Goal: Task Accomplishment & Management: Manage account settings

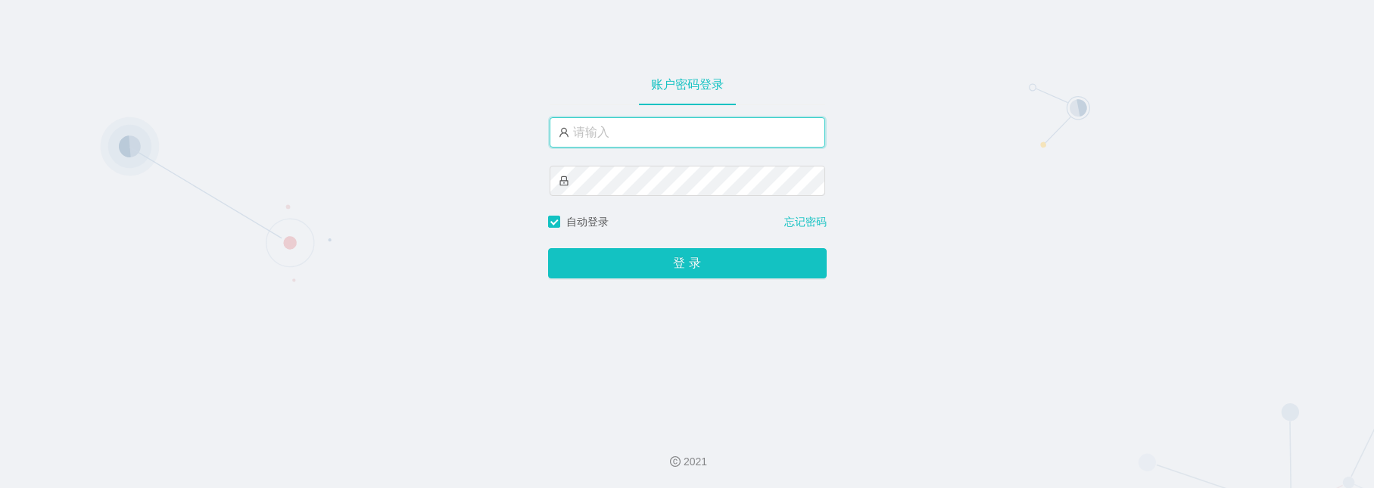
click at [605, 143] on input "text" at bounding box center [686, 132] width 275 height 30
click at [659, 132] on input "text" at bounding box center [686, 132] width 275 height 30
paste input "admin"
type input "admin"
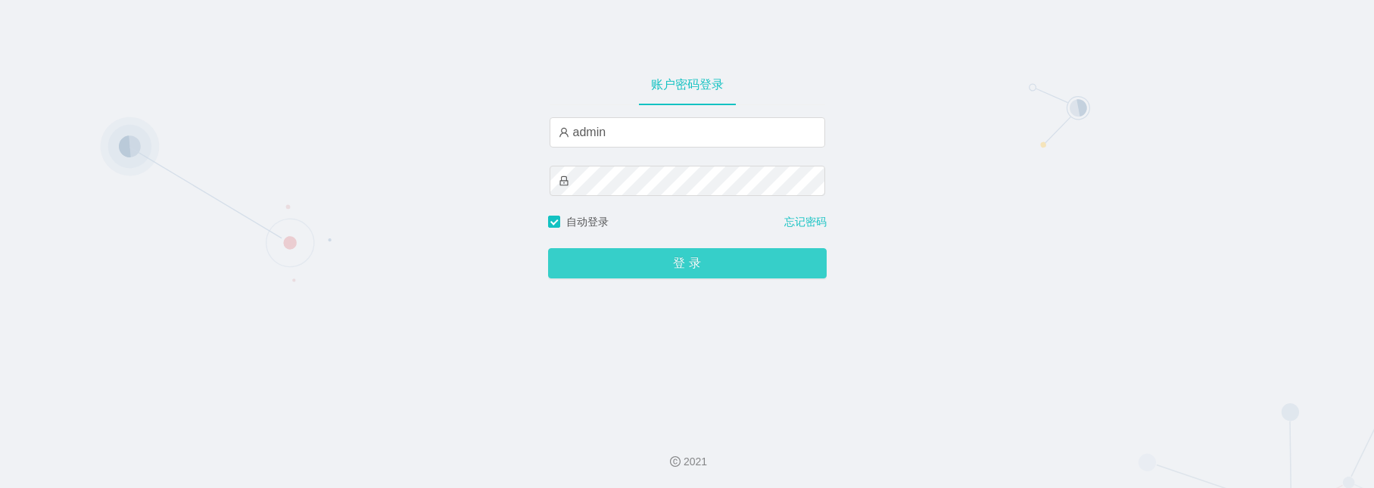
click at [631, 264] on button "登 录" at bounding box center [687, 263] width 278 height 30
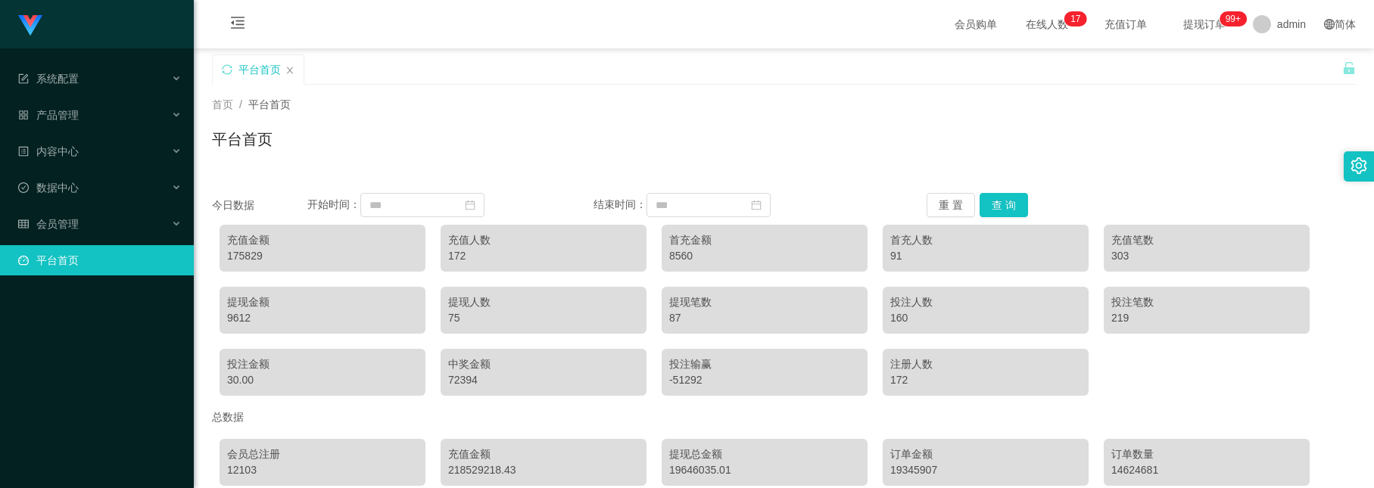
click at [499, 97] on div "首页 / 平台首页 /" at bounding box center [783, 105] width 1143 height 16
click at [341, 136] on div "平台首页" at bounding box center [783, 145] width 1143 height 35
click at [105, 102] on div "产品管理" at bounding box center [97, 115] width 194 height 30
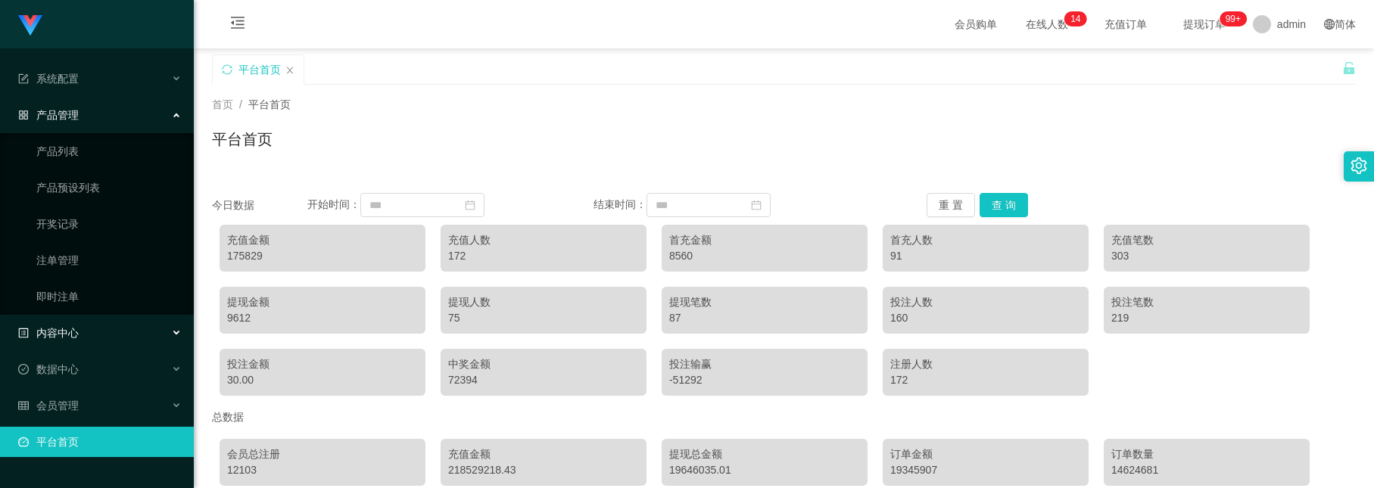
click at [109, 334] on div "内容中心" at bounding box center [97, 333] width 194 height 30
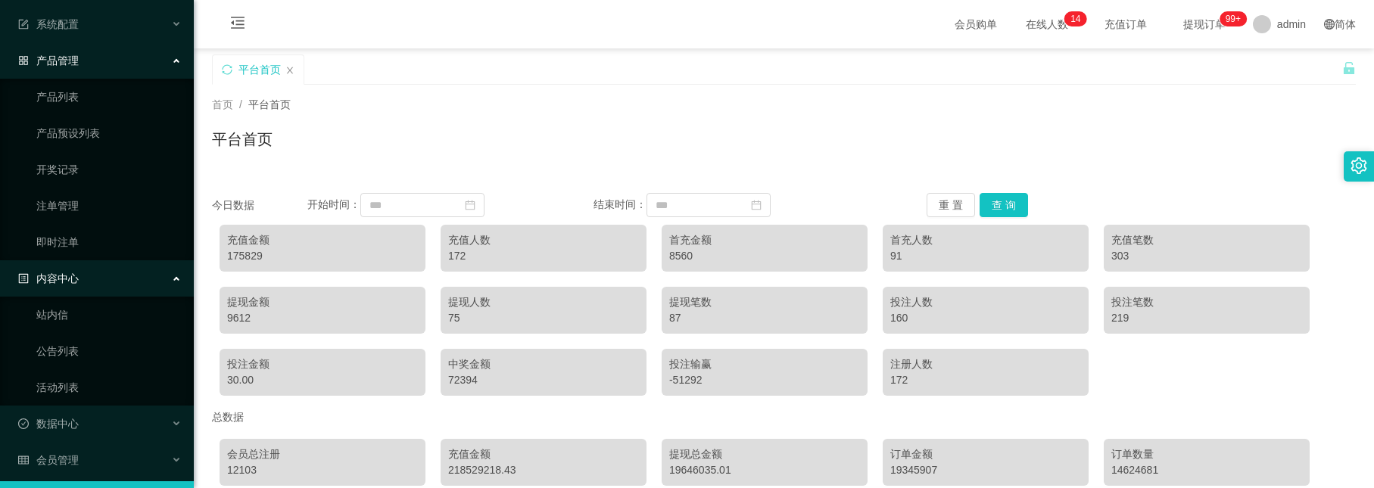
scroll to position [84, 0]
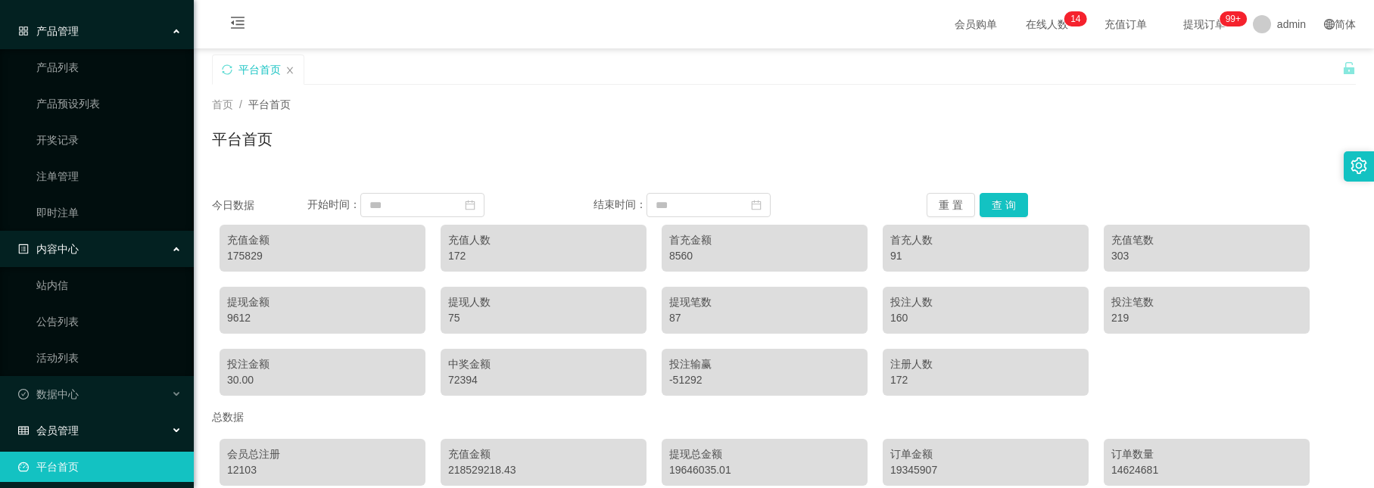
click at [89, 415] on div "会员管理" at bounding box center [97, 430] width 194 height 30
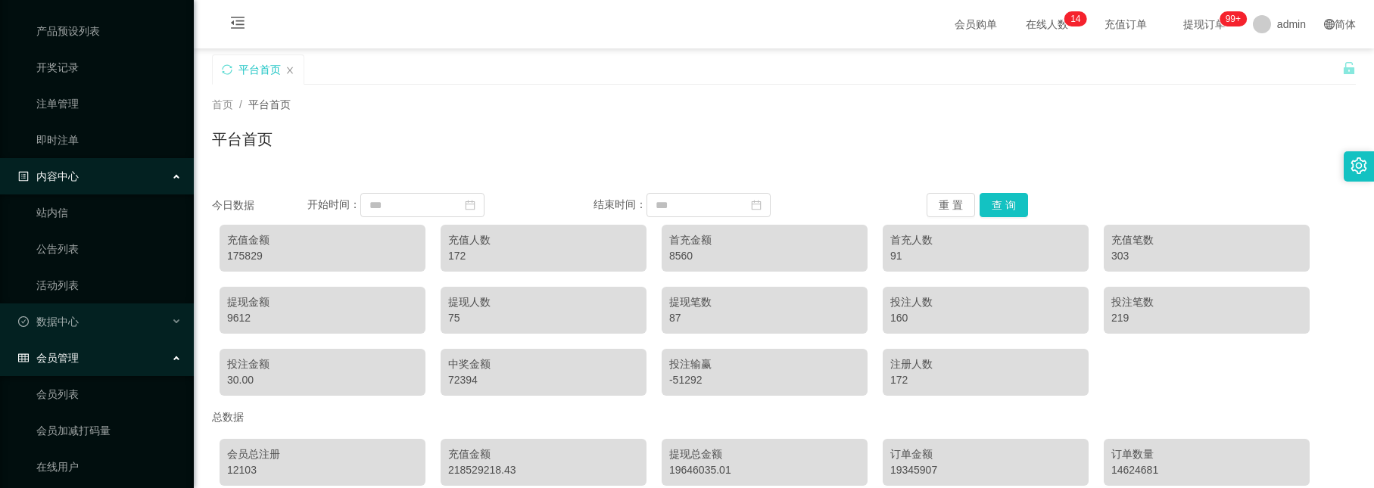
scroll to position [198, 0]
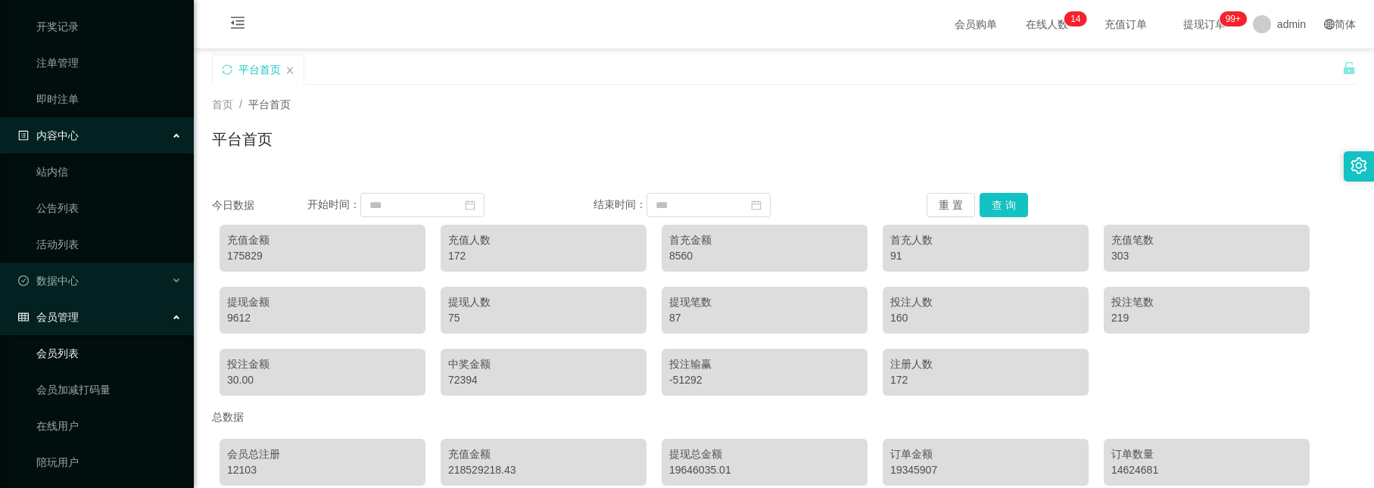
click at [80, 341] on link "会员列表" at bounding box center [108, 353] width 145 height 30
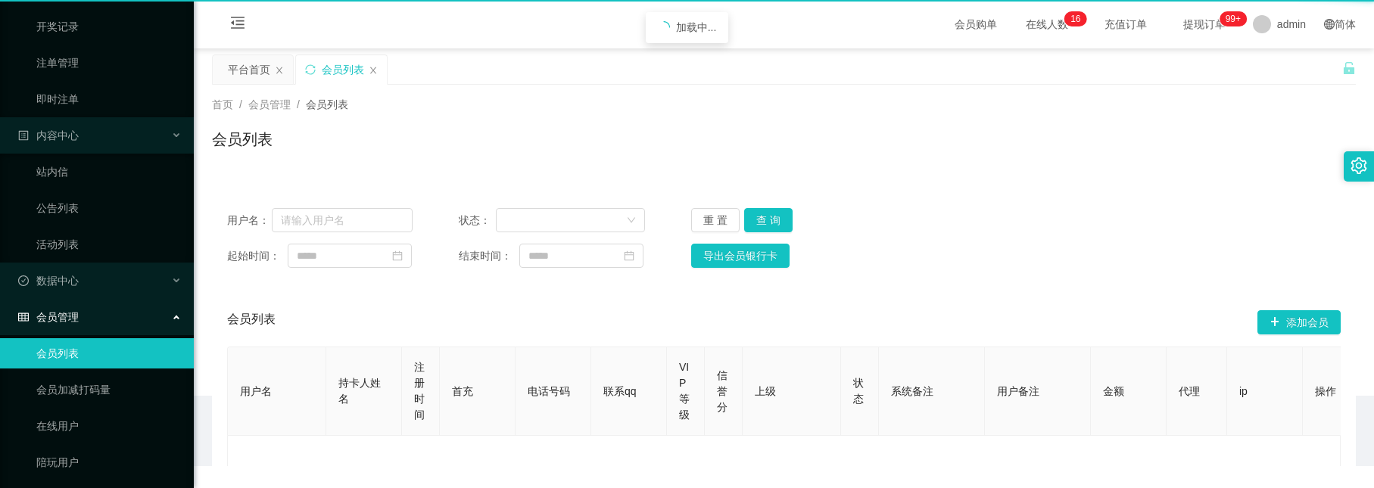
scroll to position [80, 0]
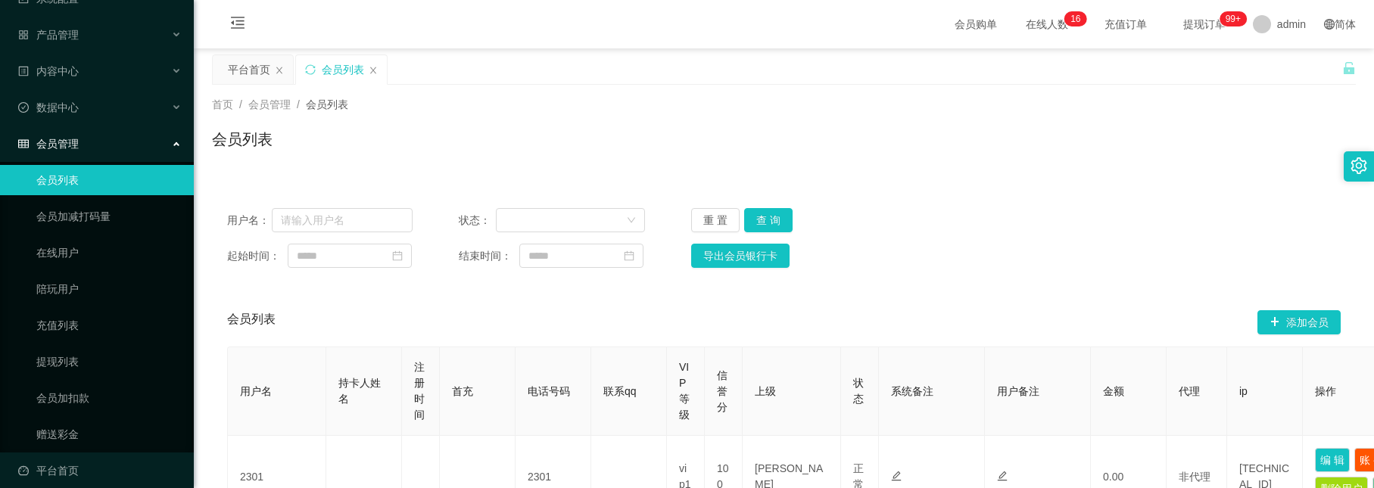
click at [354, 148] on div "会员列表" at bounding box center [783, 145] width 1143 height 35
click at [304, 200] on div "用户名： 状态： 重 置 查 询 起始时间： 结束时间： 导出会员银行卡" at bounding box center [783, 238] width 1143 height 90
click at [319, 210] on input "text" at bounding box center [342, 220] width 141 height 24
paste input "Dadidadu"
click at [766, 225] on button "查 询" at bounding box center [768, 220] width 48 height 24
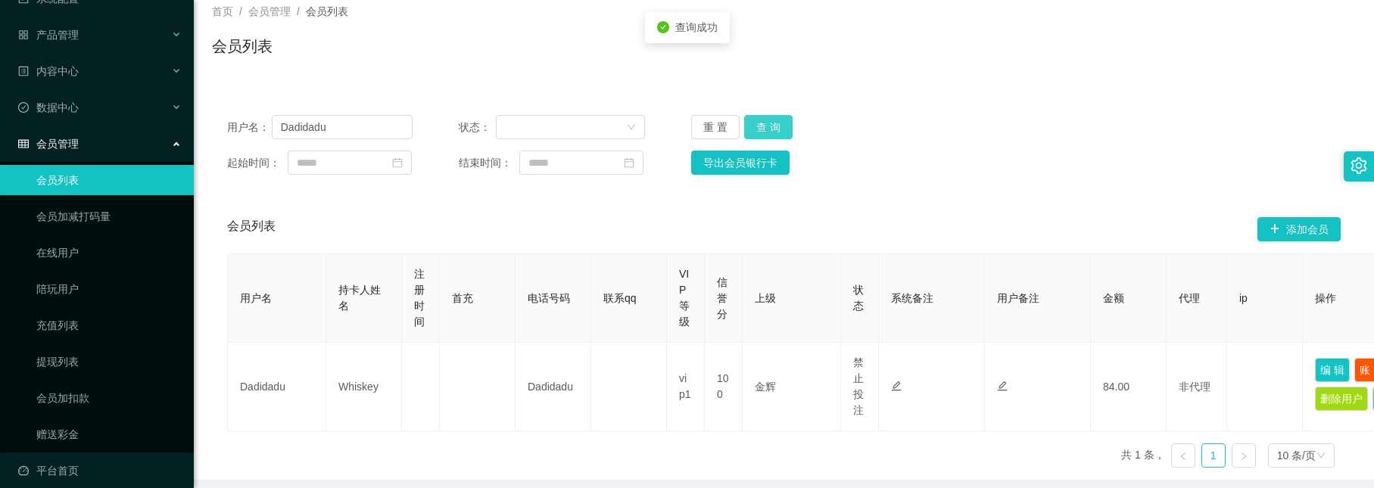
scroll to position [179, 0]
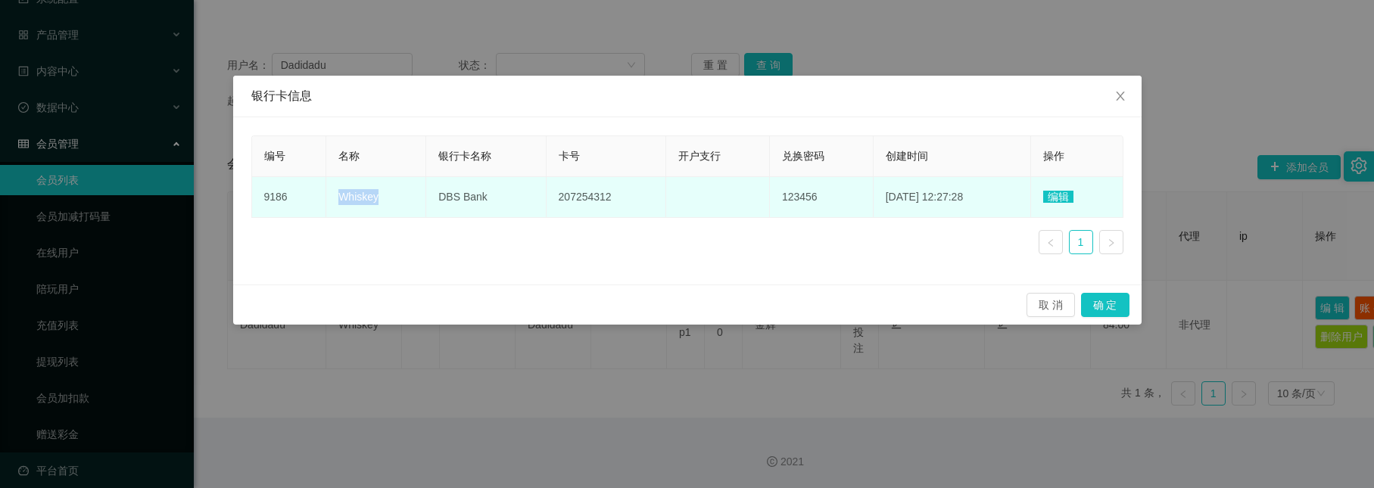
drag, startPoint x: 337, startPoint y: 198, endPoint x: 377, endPoint y: 195, distance: 40.2
click at [377, 195] on td "Whiskey" at bounding box center [376, 197] width 100 height 41
copy span "Whiskey"
drag, startPoint x: 431, startPoint y: 200, endPoint x: 493, endPoint y: 198, distance: 61.3
click at [493, 198] on td "DBS Bank" at bounding box center [486, 197] width 120 height 41
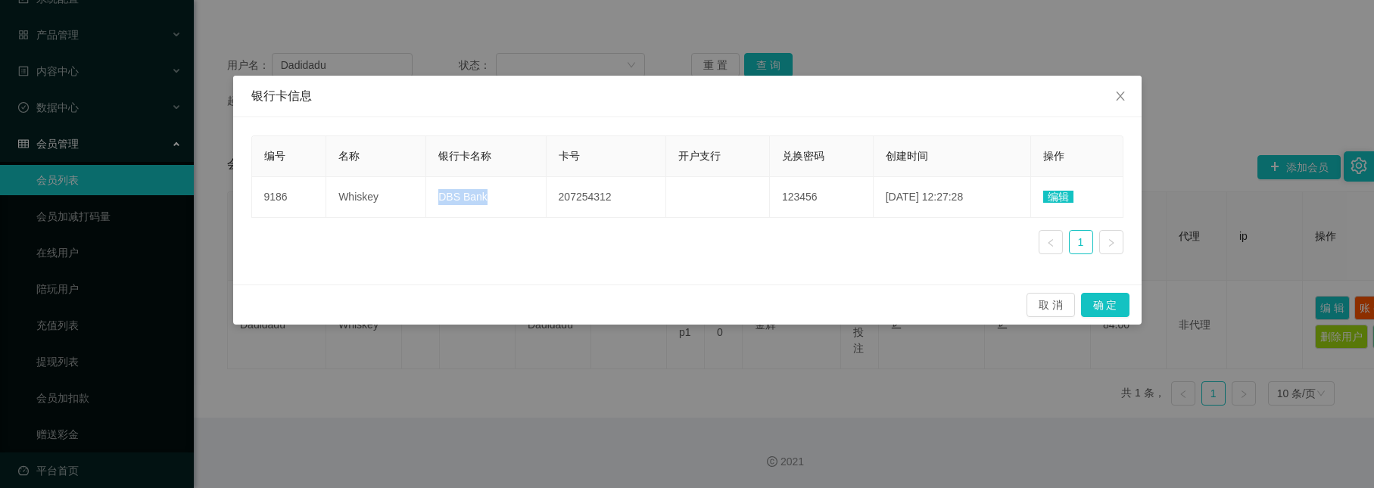
copy span "DBS Bank"
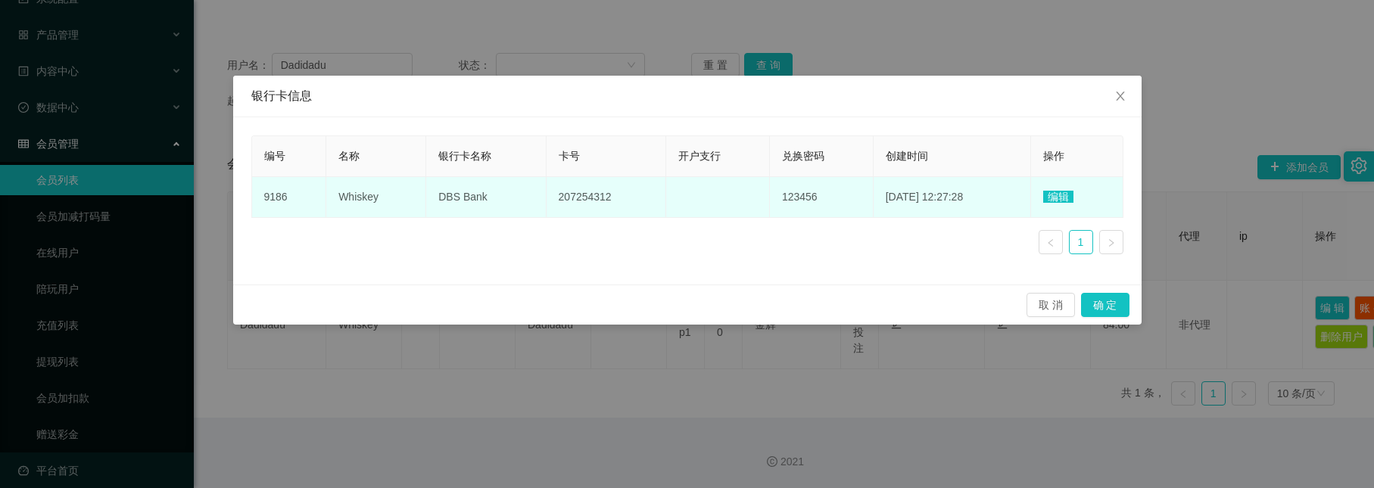
click at [561, 203] on span "207254312" at bounding box center [584, 197] width 53 height 12
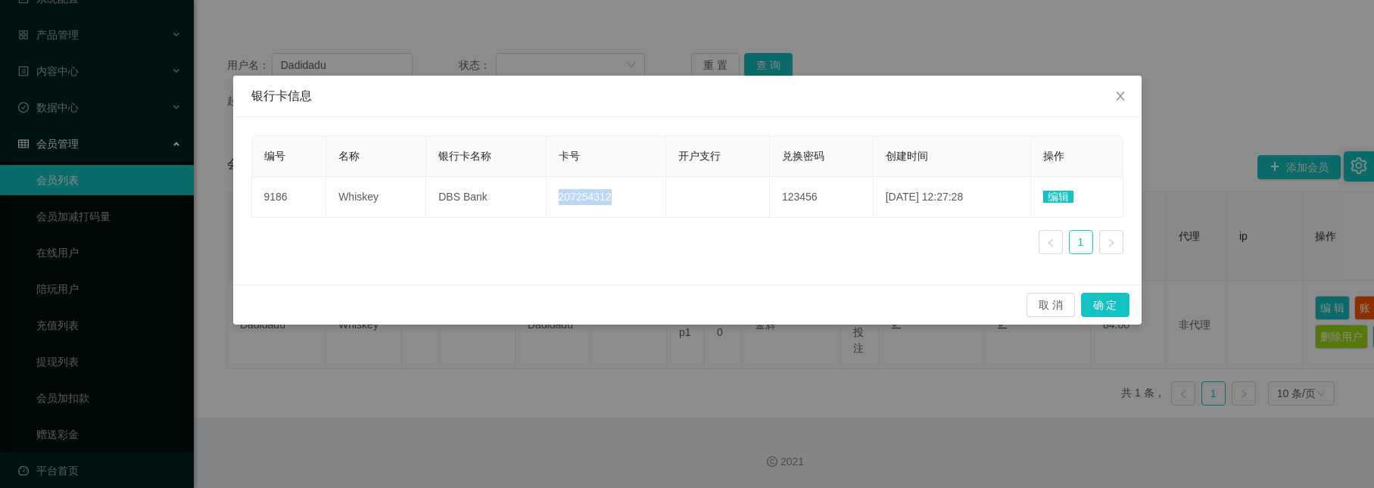
copy span "207254312"
click at [1120, 98] on icon "图标: close" at bounding box center [1119, 96] width 8 height 9
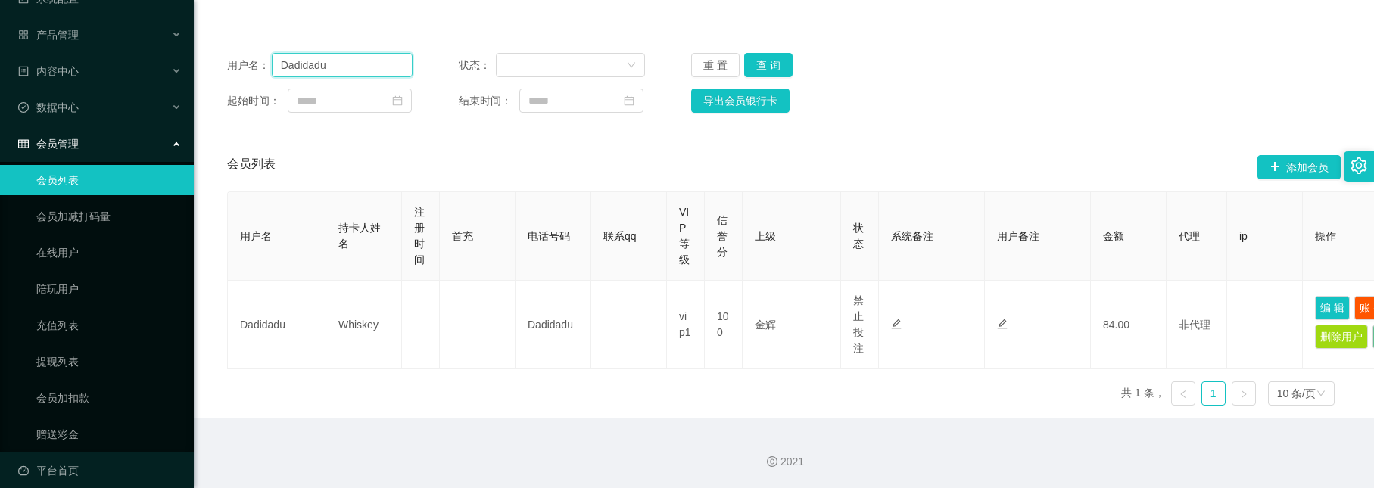
drag, startPoint x: 382, startPoint y: 45, endPoint x: 189, endPoint y: -11, distance: 200.9
click at [189, 0] on html "系统配置 产品管理 产品列表 产品预设列表 开奖记录 注单管理 即时注单 内容中心 站内信 公告列表 活动列表 数据中心 会员管理 会员列表 会员加减打码量 …" at bounding box center [687, 244] width 1374 height 488
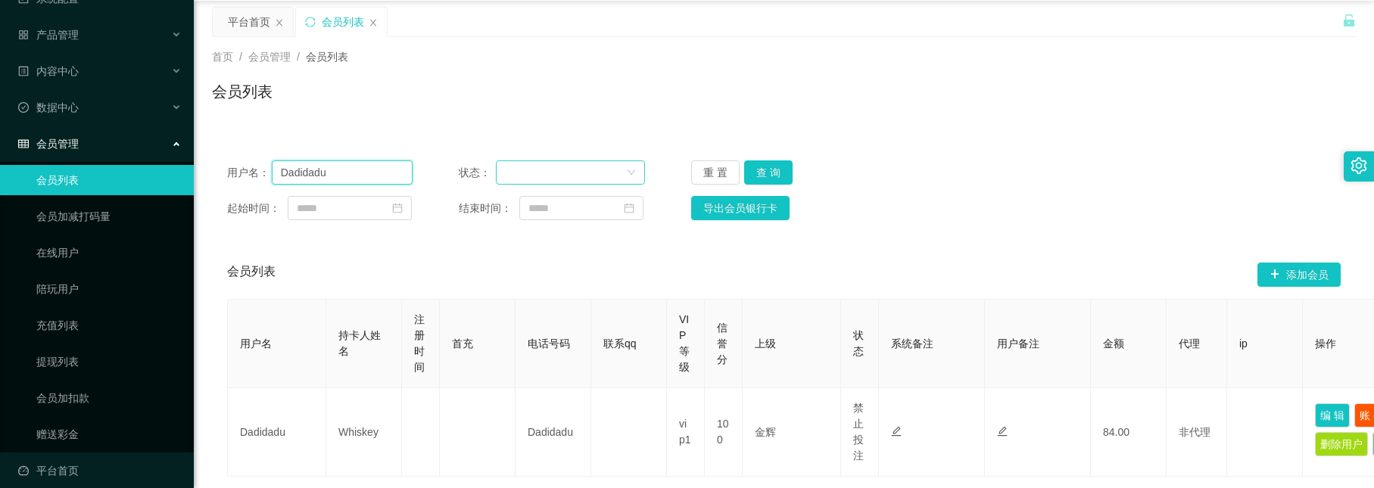
paste input "2301"
type input "2301"
click at [774, 170] on button "查 询" at bounding box center [768, 172] width 48 height 24
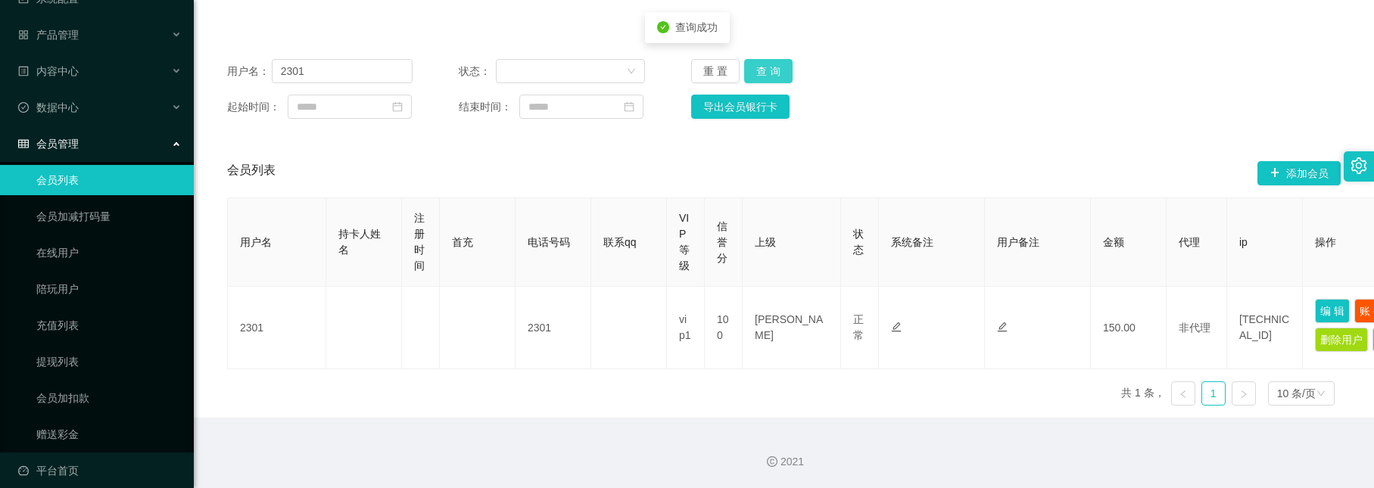
scroll to position [179, 0]
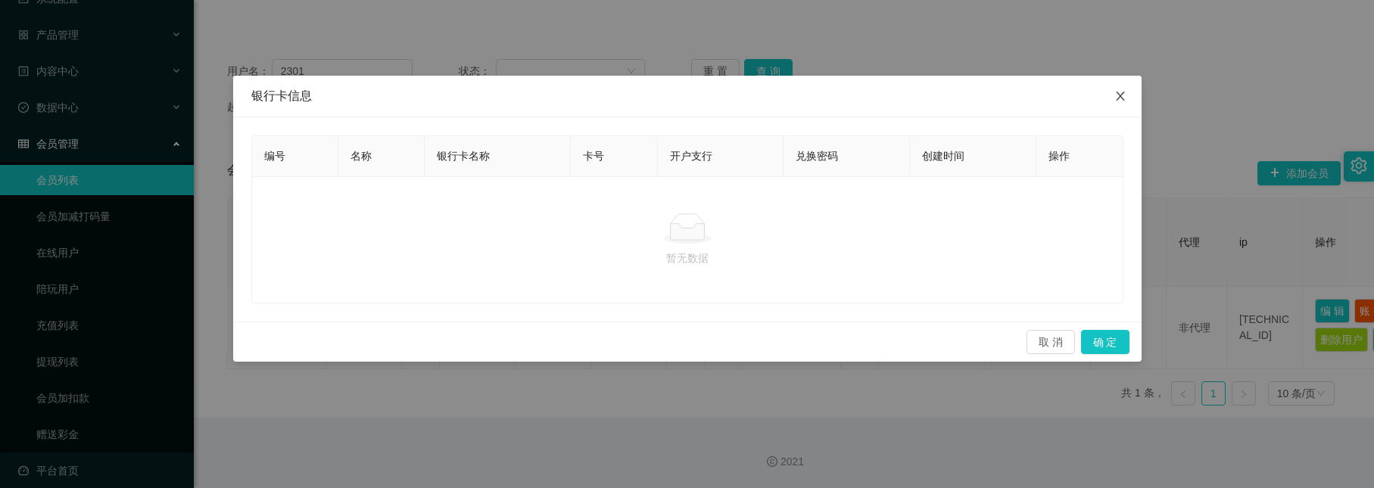
click at [1120, 93] on icon "图标: close" at bounding box center [1120, 96] width 12 height 12
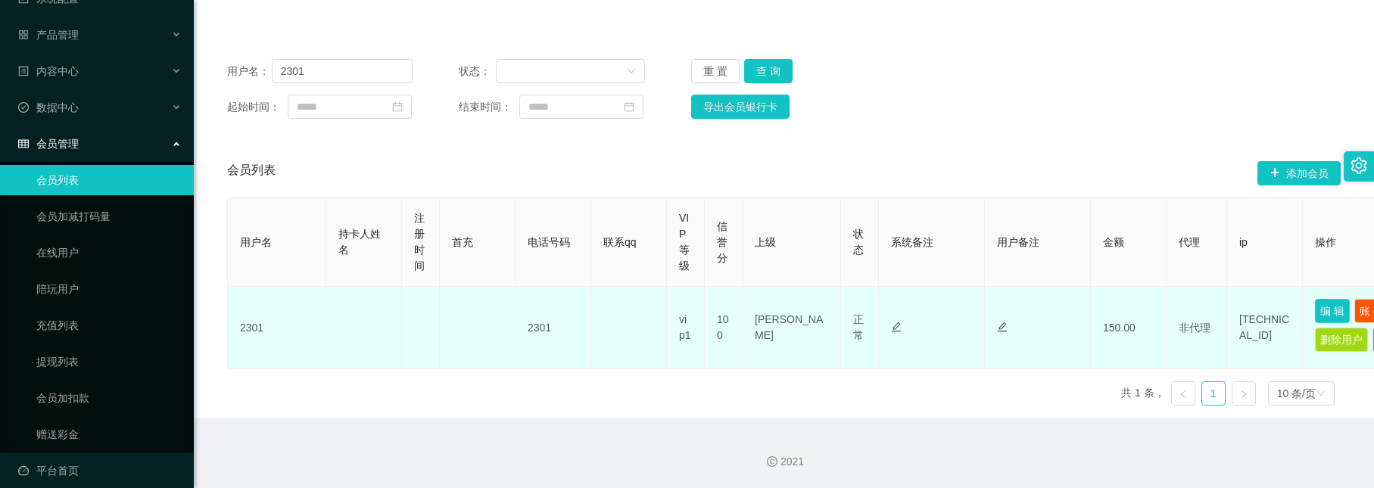
click at [1343, 299] on button "编 辑" at bounding box center [1332, 311] width 35 height 24
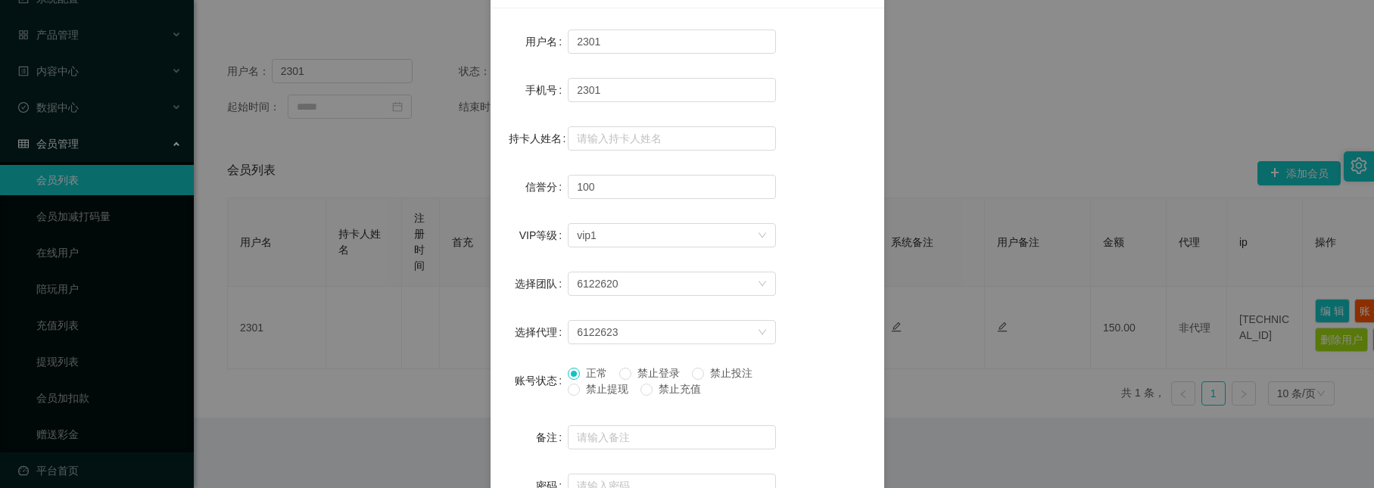
scroll to position [227, 0]
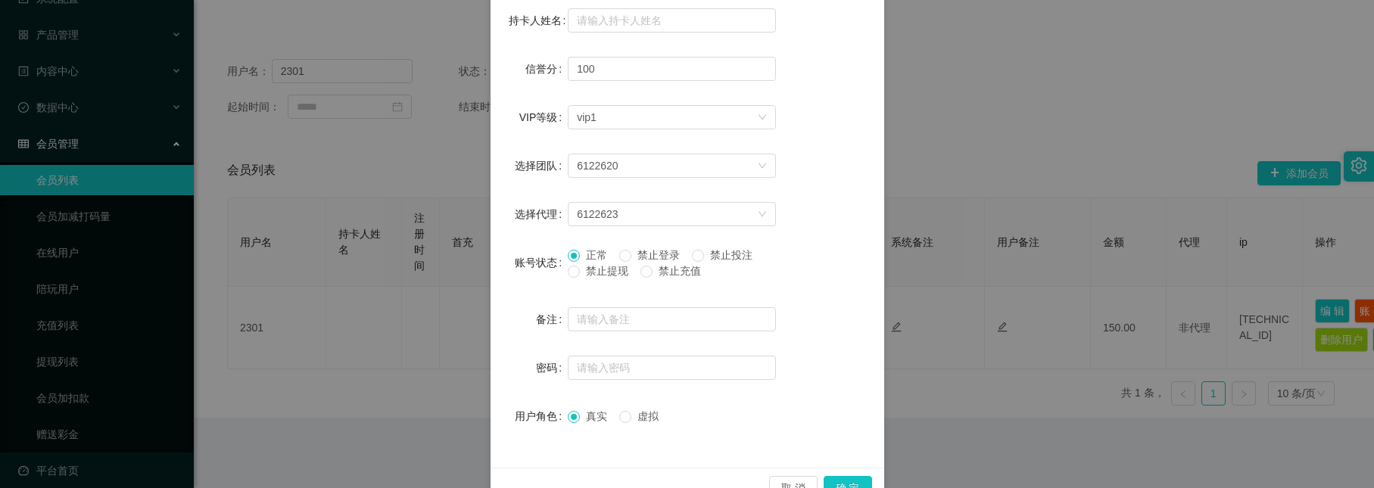
click at [711, 255] on span "禁止投注" at bounding box center [731, 255] width 54 height 12
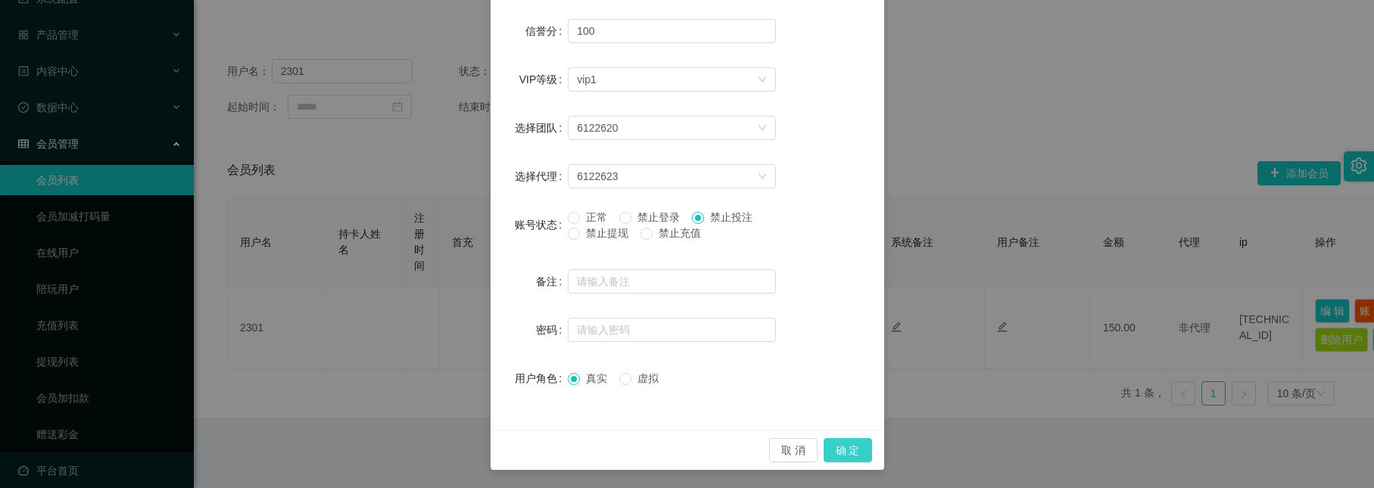
click at [835, 441] on button "确 定" at bounding box center [847, 450] width 48 height 24
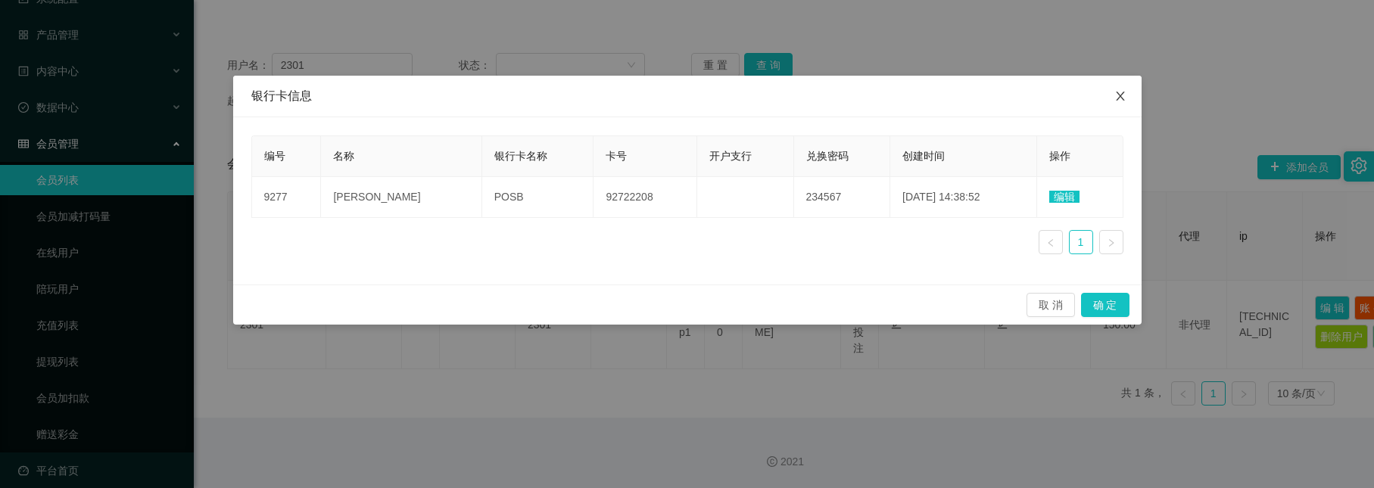
click at [1124, 85] on span "Close" at bounding box center [1120, 97] width 42 height 42
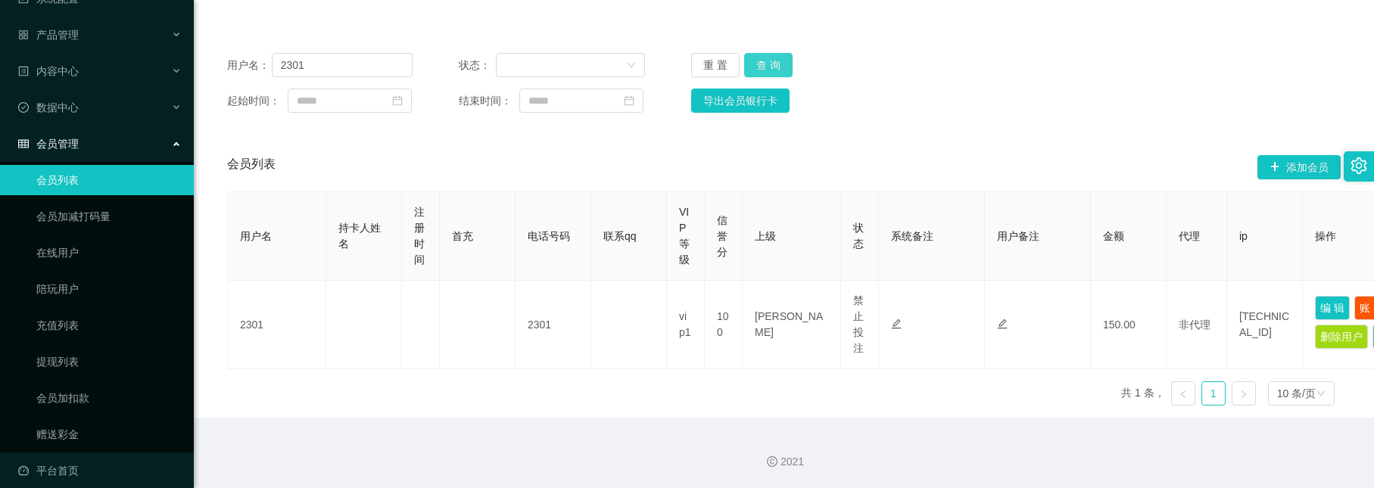
click at [765, 53] on button "查 询" at bounding box center [768, 65] width 48 height 24
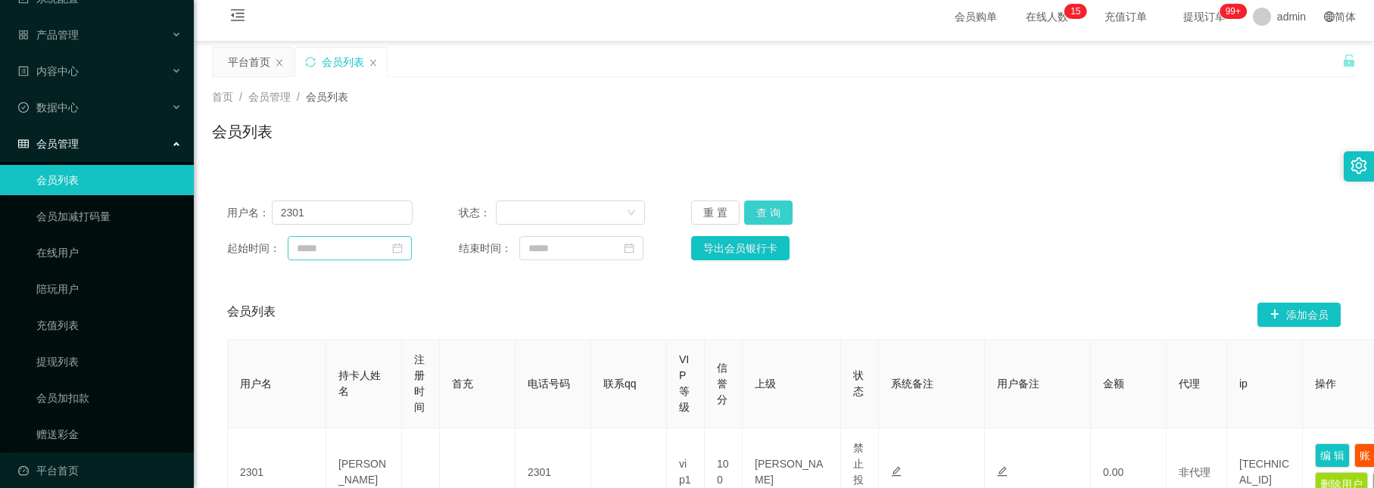
scroll to position [0, 0]
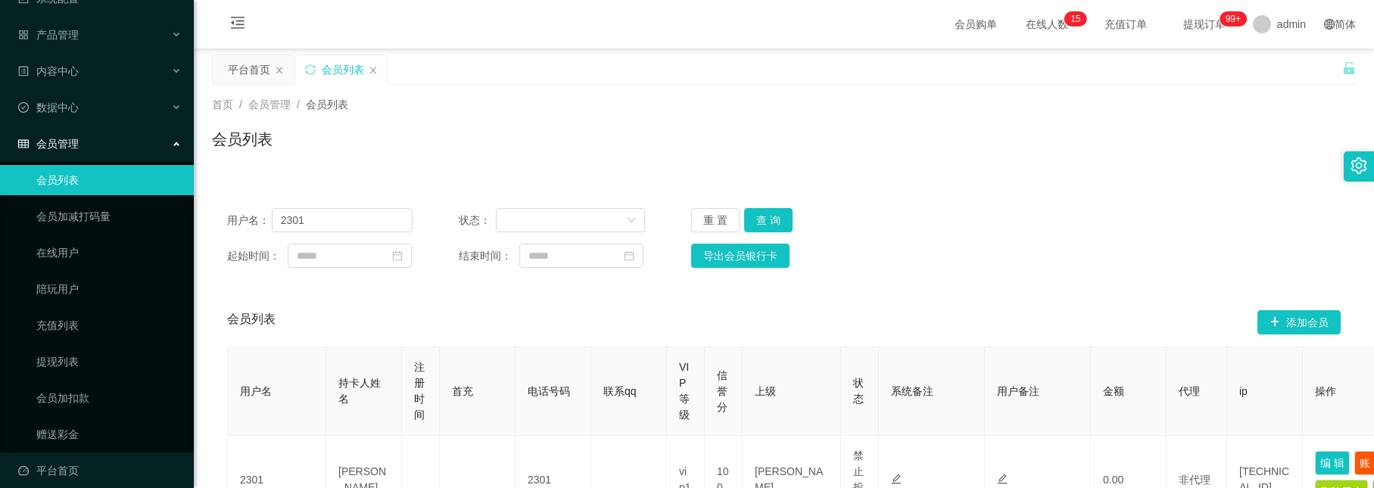
click at [1194, 27] on span "提现订单 99+" at bounding box center [1204, 24] width 58 height 11
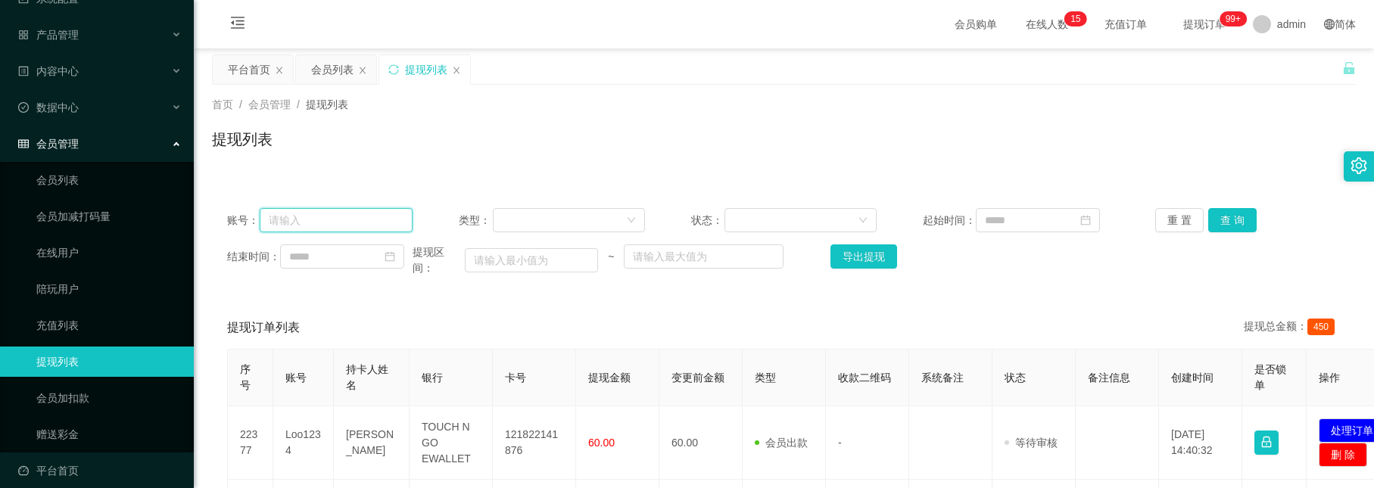
click at [391, 221] on input "text" at bounding box center [336, 220] width 153 height 24
paste input "2301"
type input "2301"
click at [1234, 216] on button "查 询" at bounding box center [1232, 220] width 48 height 24
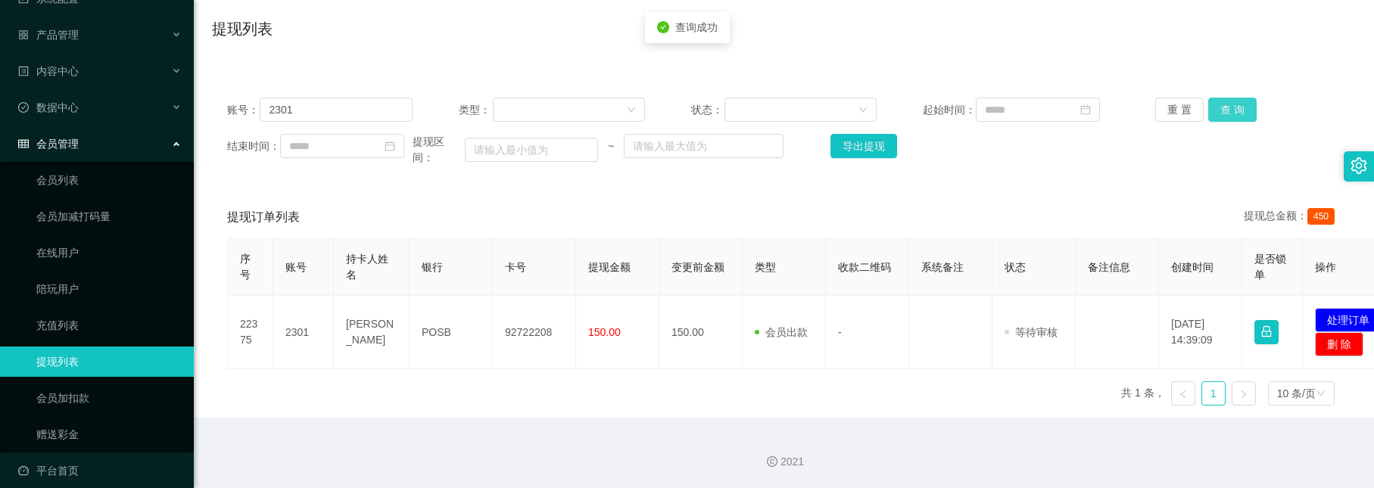
scroll to position [119, 0]
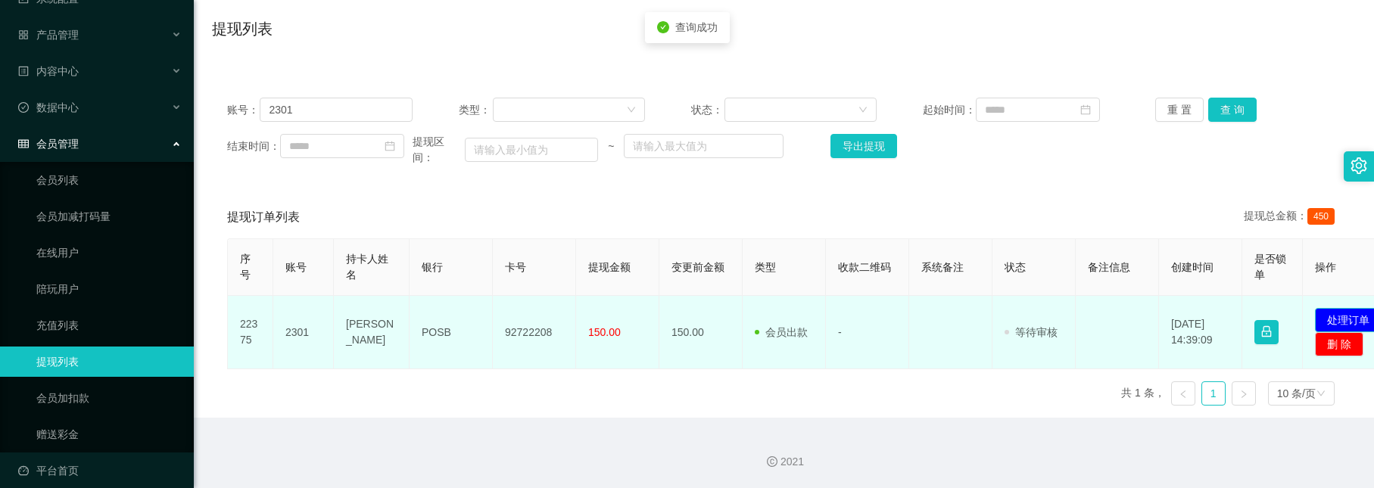
click at [1330, 319] on button "处理订单" at bounding box center [1348, 320] width 67 height 24
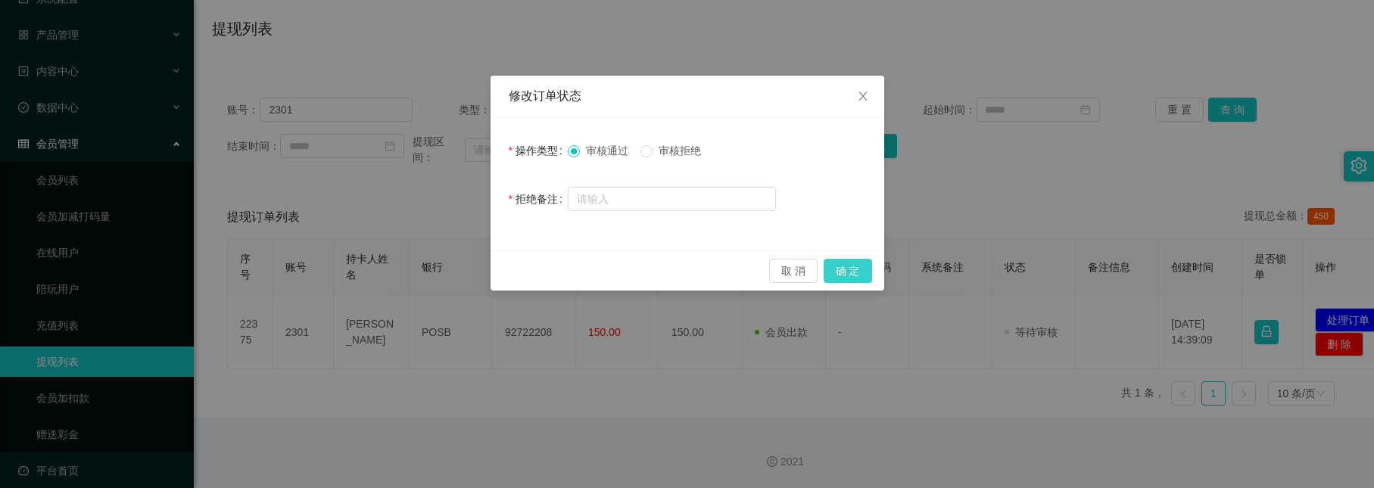
click at [857, 269] on button "确 定" at bounding box center [847, 271] width 48 height 24
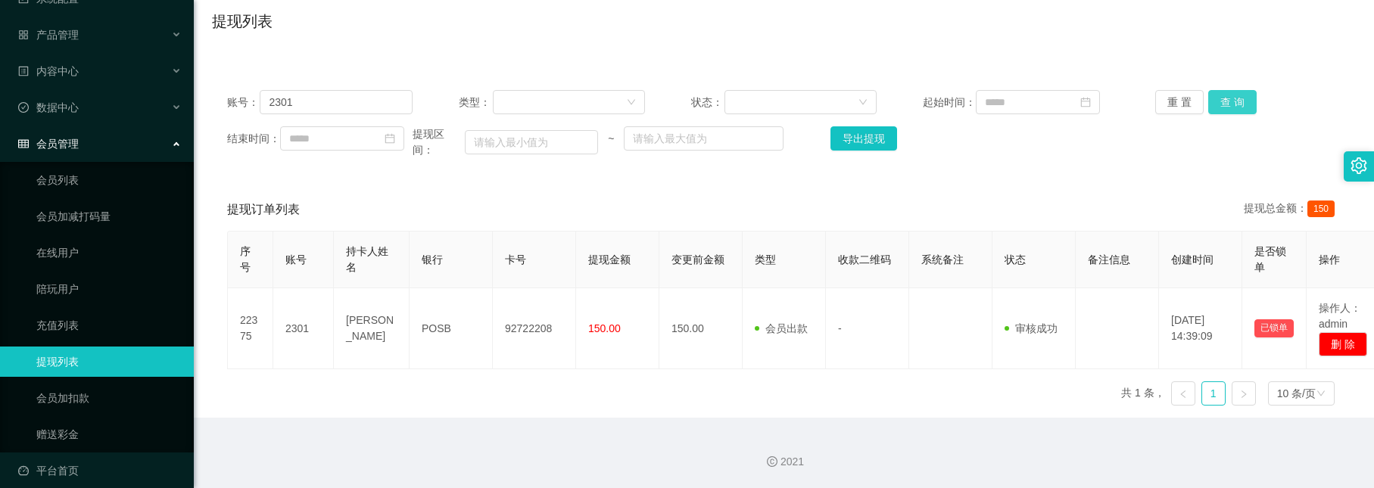
click at [1238, 103] on button "查 询" at bounding box center [1232, 102] width 48 height 24
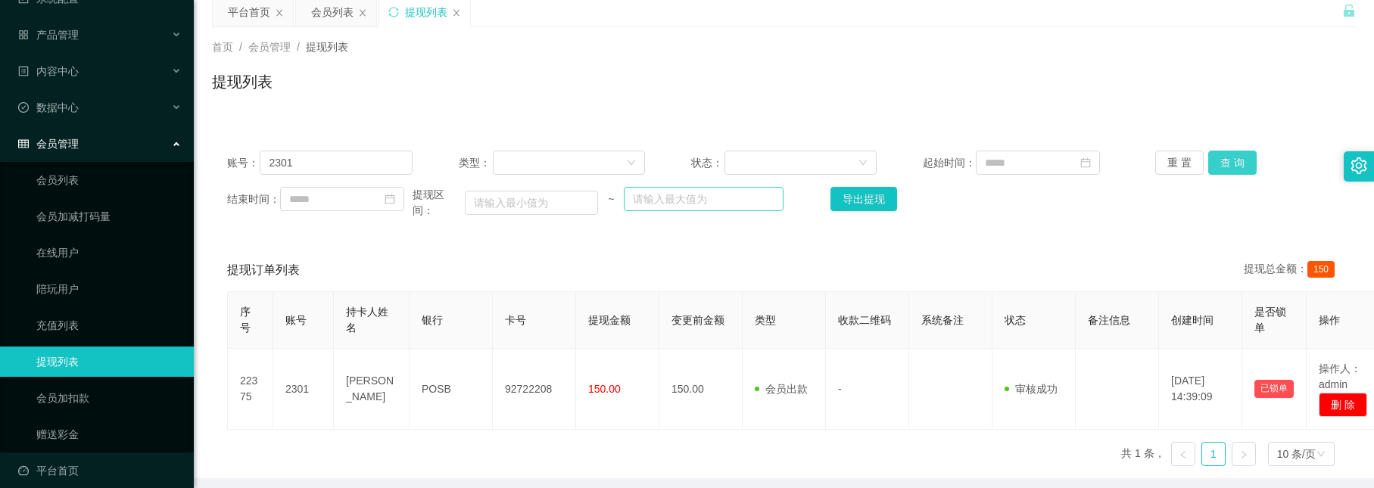
scroll to position [0, 0]
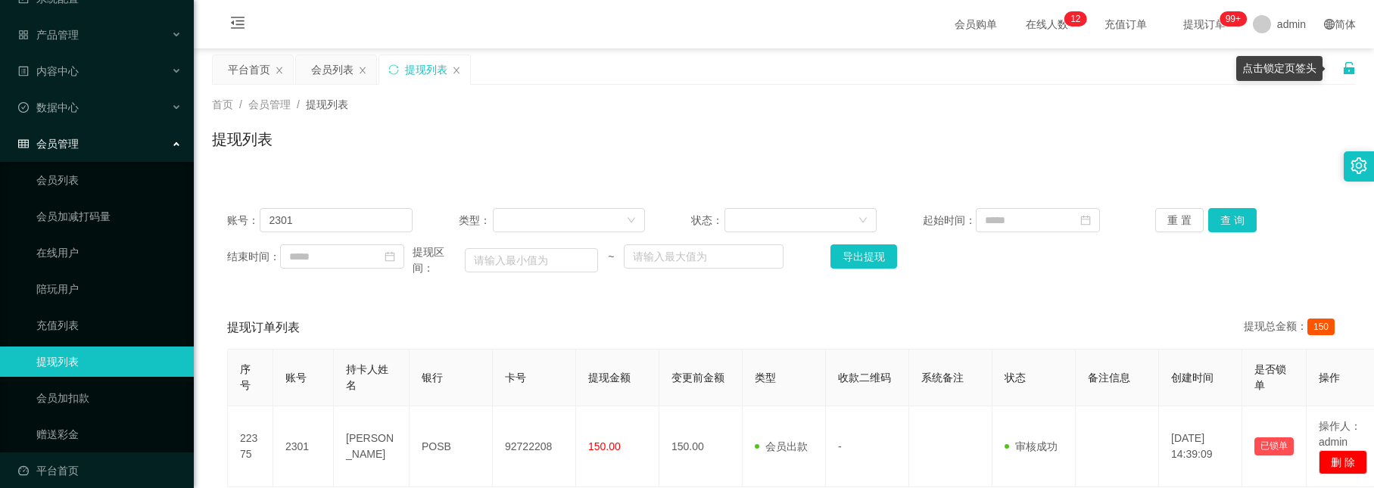
click at [1342, 64] on icon "图标: unlock" at bounding box center [1349, 68] width 14 height 14
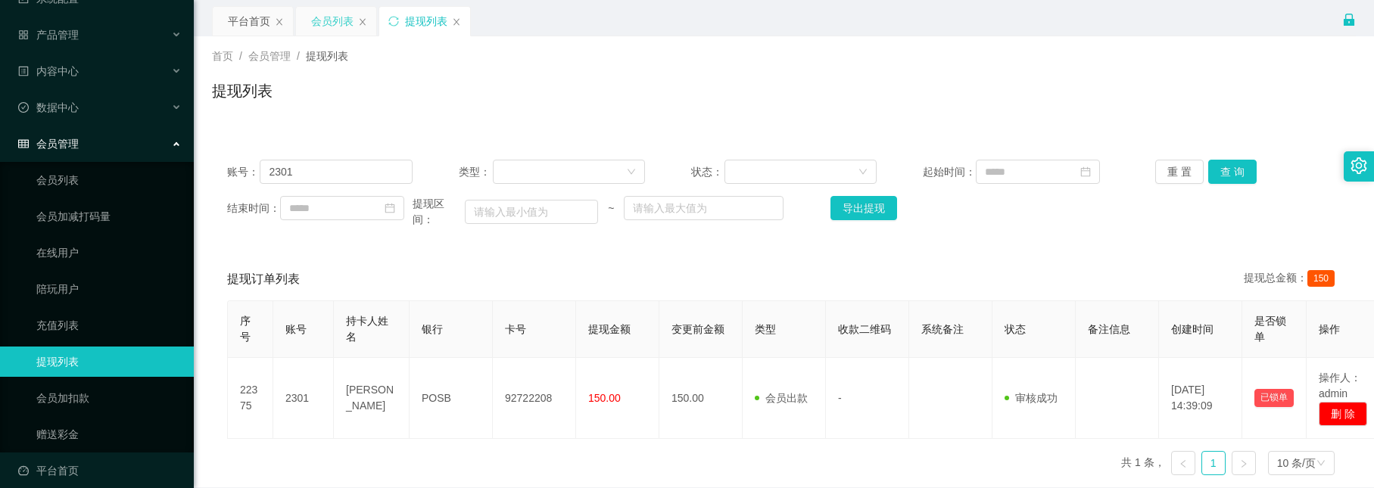
click at [332, 30] on div "会员列表" at bounding box center [332, 21] width 42 height 29
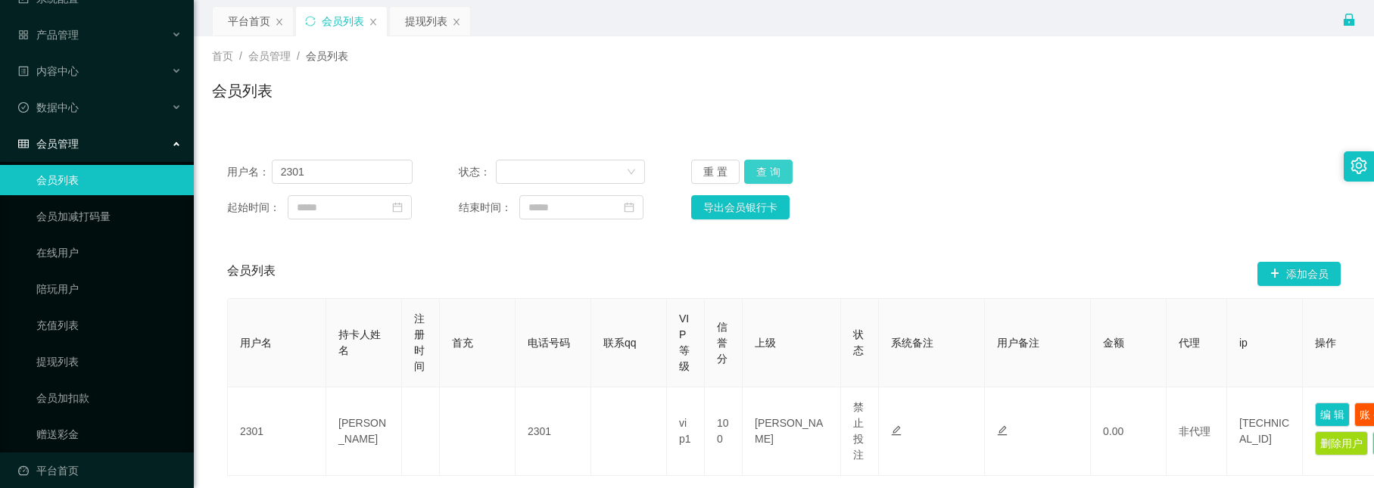
click at [766, 173] on button "查 询" at bounding box center [768, 172] width 48 height 24
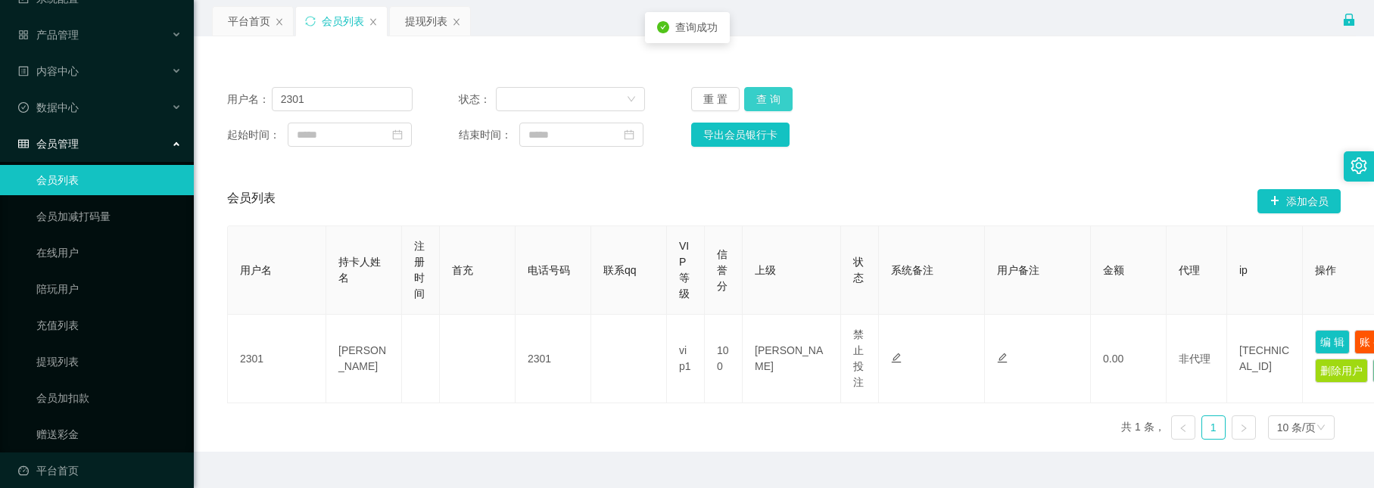
scroll to position [114, 0]
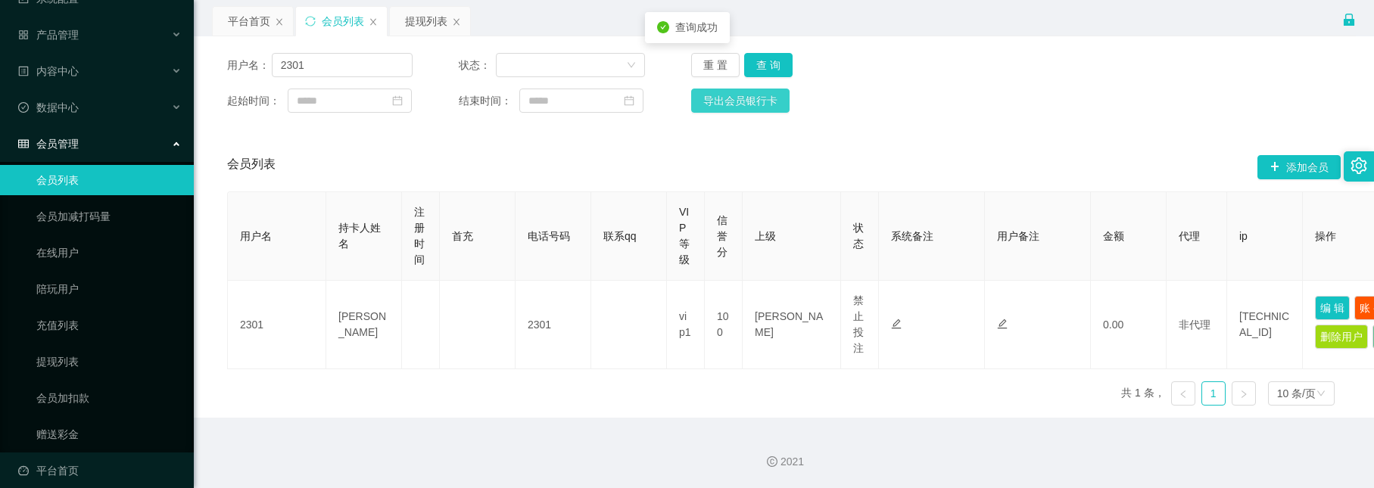
click at [722, 98] on button "导出会员银行卡" at bounding box center [740, 101] width 98 height 24
